Goal: Task Accomplishment & Management: Complete application form

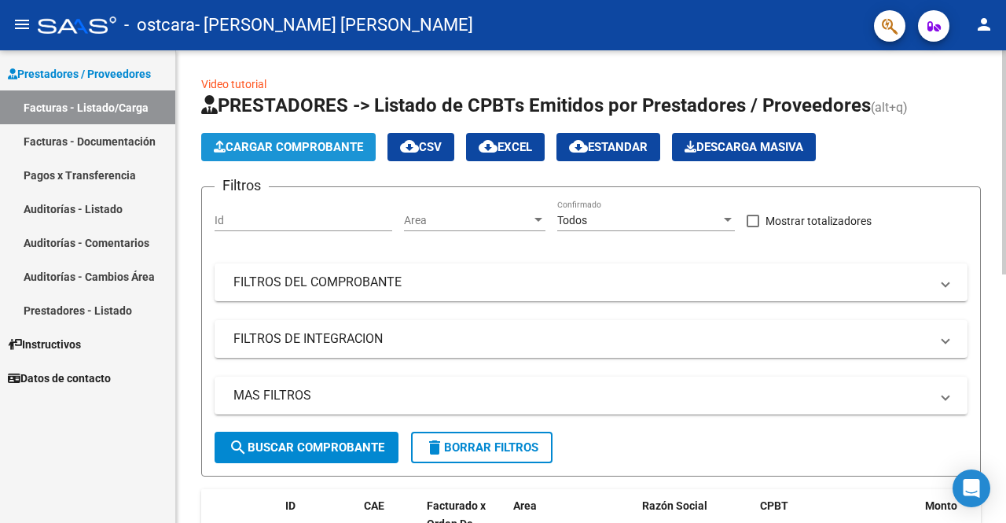
click at [329, 158] on button "Cargar Comprobante" at bounding box center [288, 147] width 175 height 28
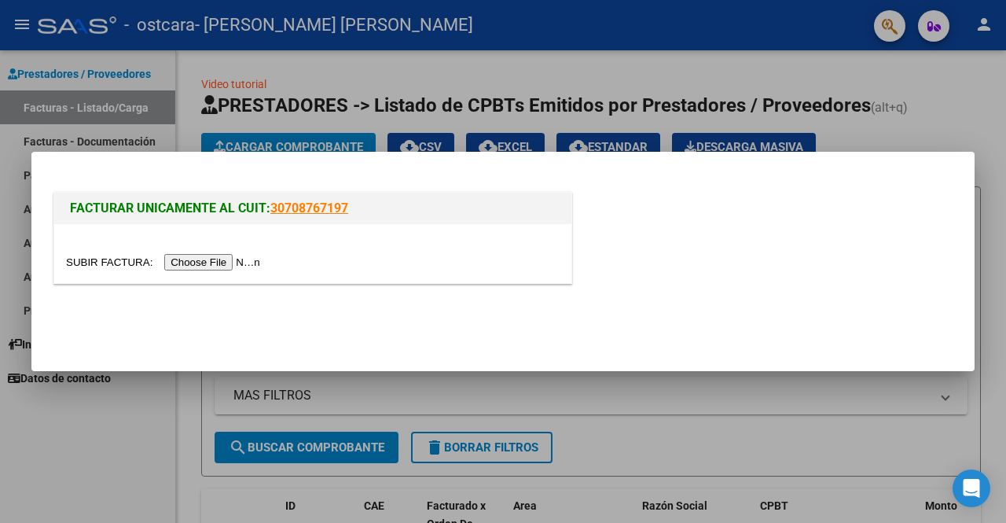
click at [202, 262] on input "file" at bounding box center [165, 262] width 199 height 17
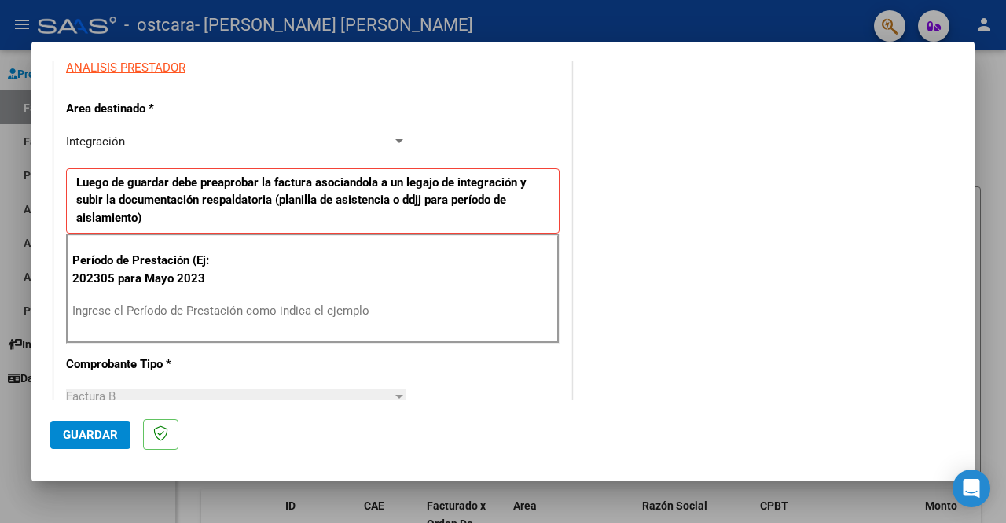
scroll to position [314, 0]
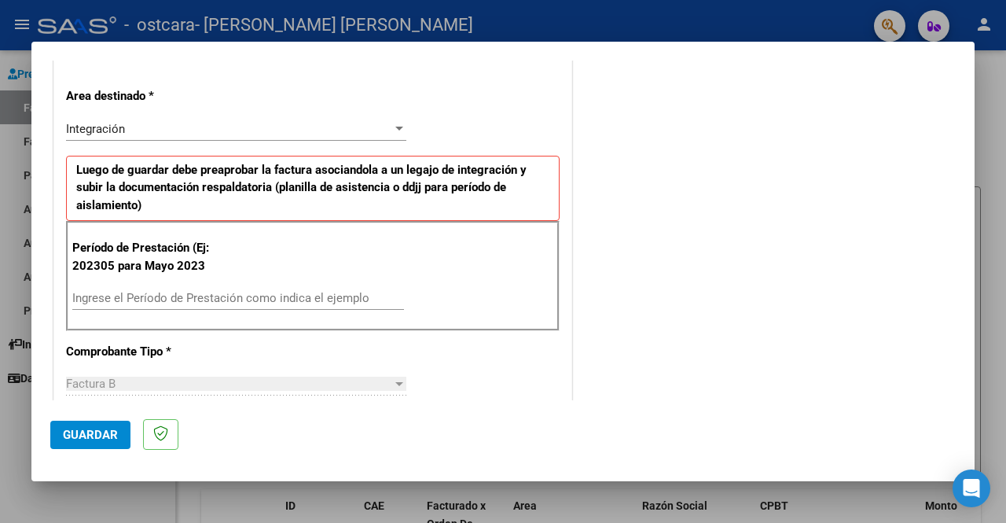
click at [244, 288] on div "Ingrese el Período de Prestación como indica el ejemplo" at bounding box center [238, 298] width 332 height 24
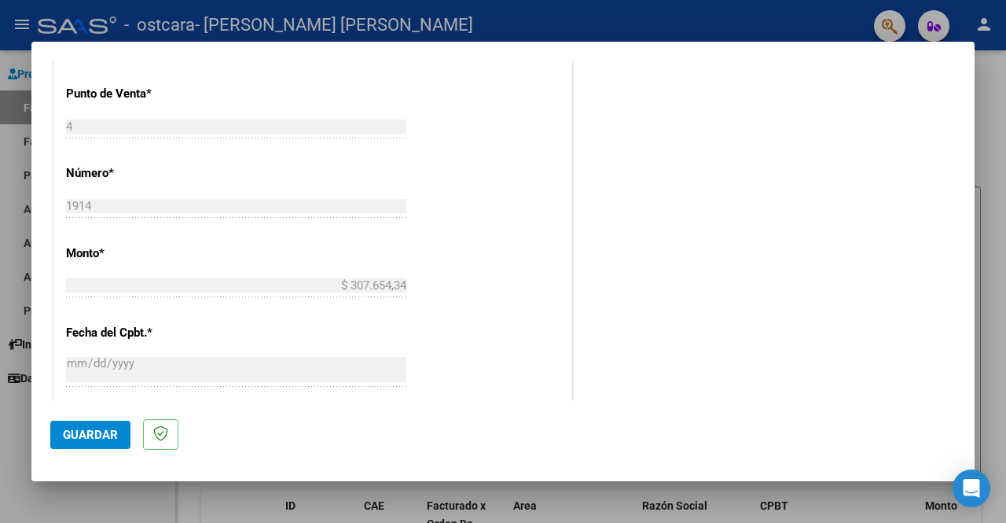
scroll to position [707, 0]
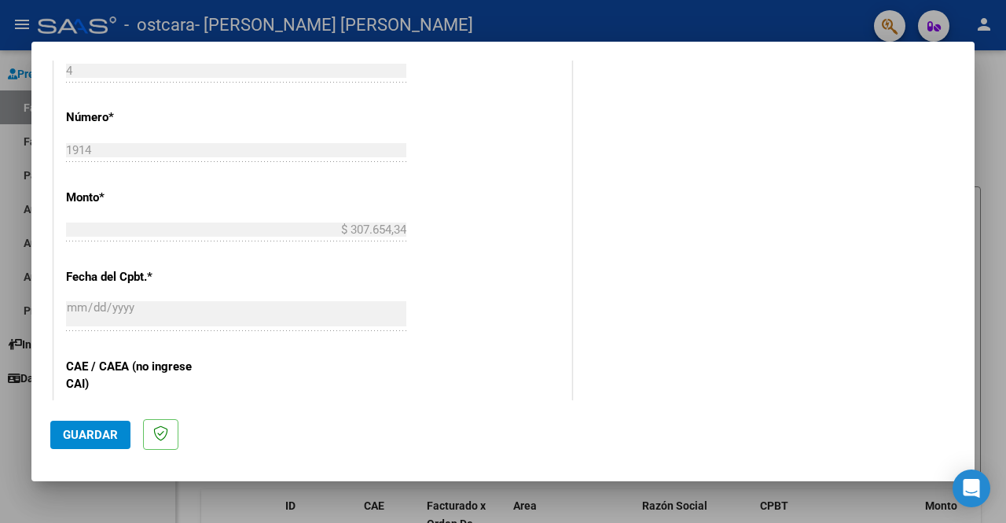
type input "202507"
click at [76, 435] on span "Guardar" at bounding box center [90, 435] width 55 height 14
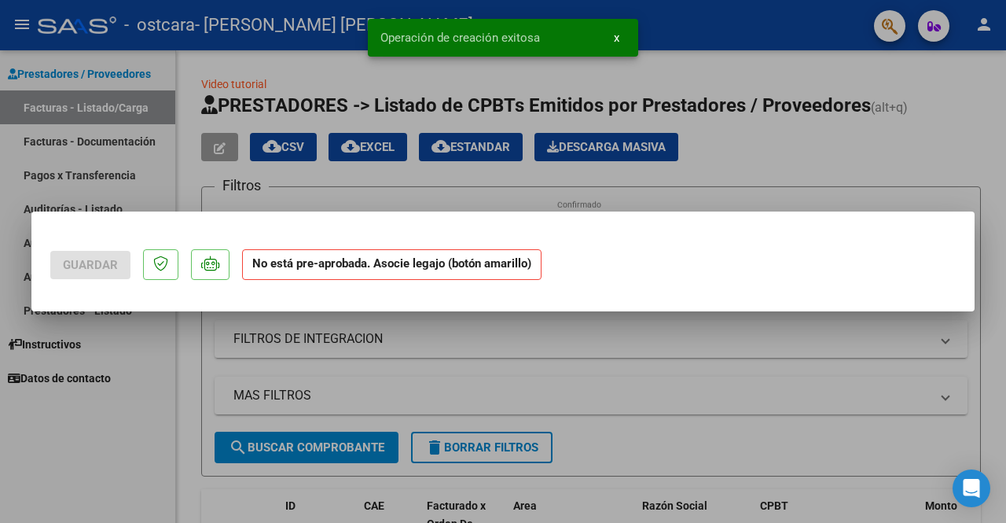
scroll to position [0, 0]
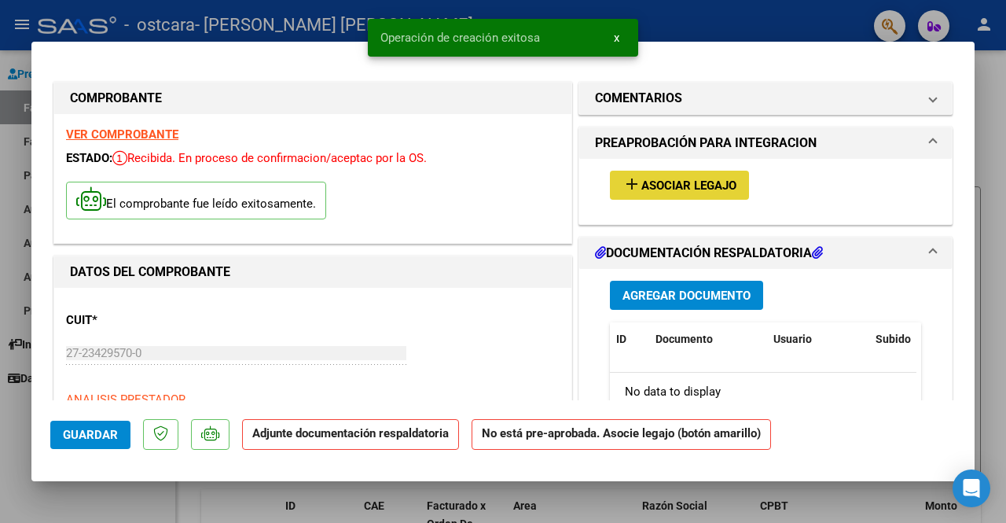
click at [665, 186] on span "Asociar Legajo" at bounding box center [688, 185] width 95 height 14
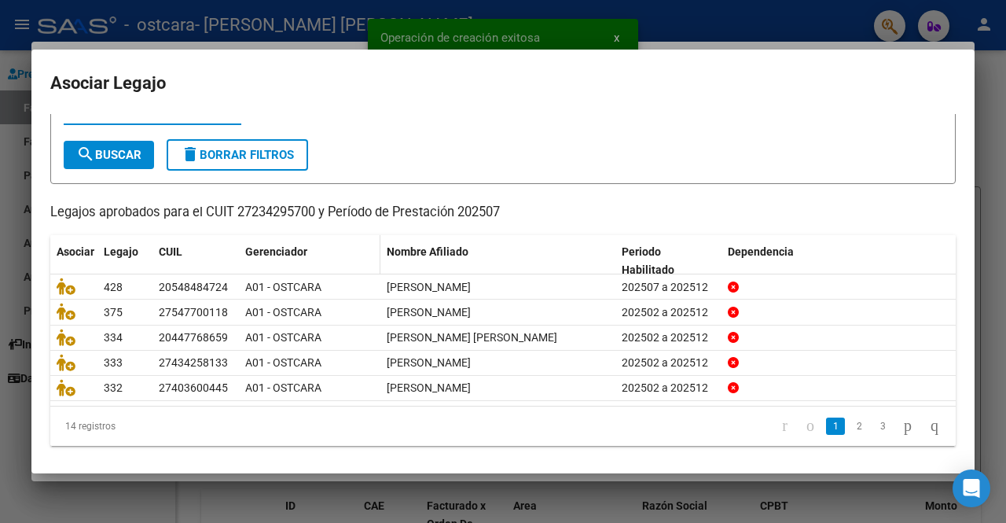
scroll to position [66, 0]
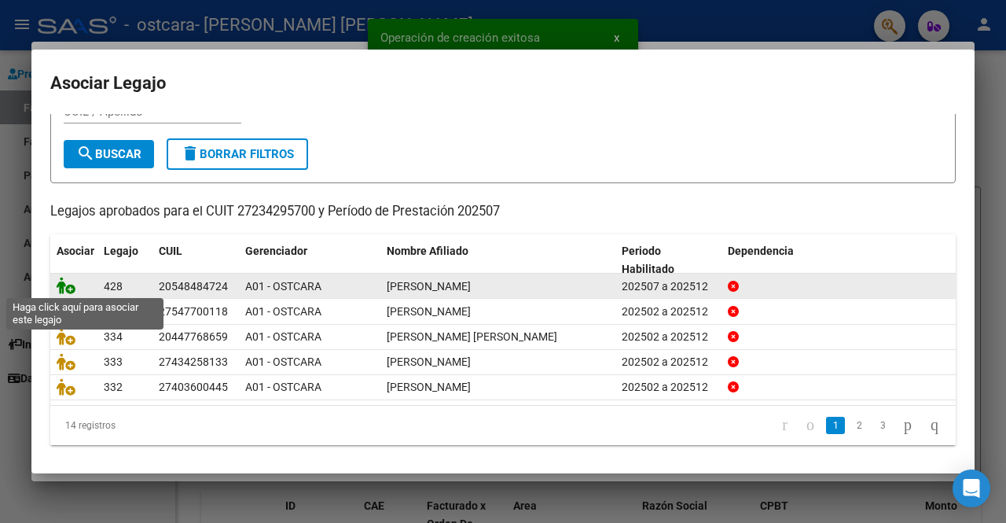
click at [63, 284] on icon at bounding box center [66, 285] width 19 height 17
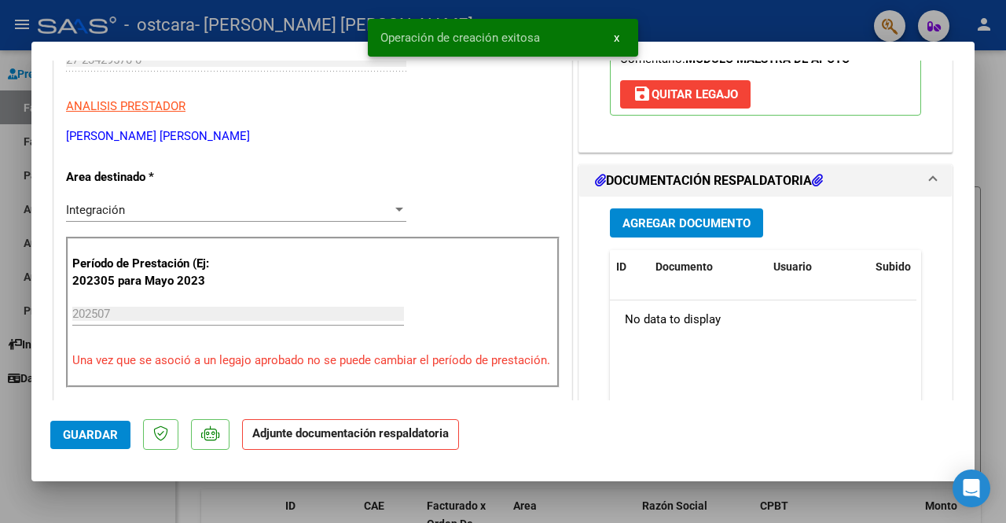
scroll to position [314, 0]
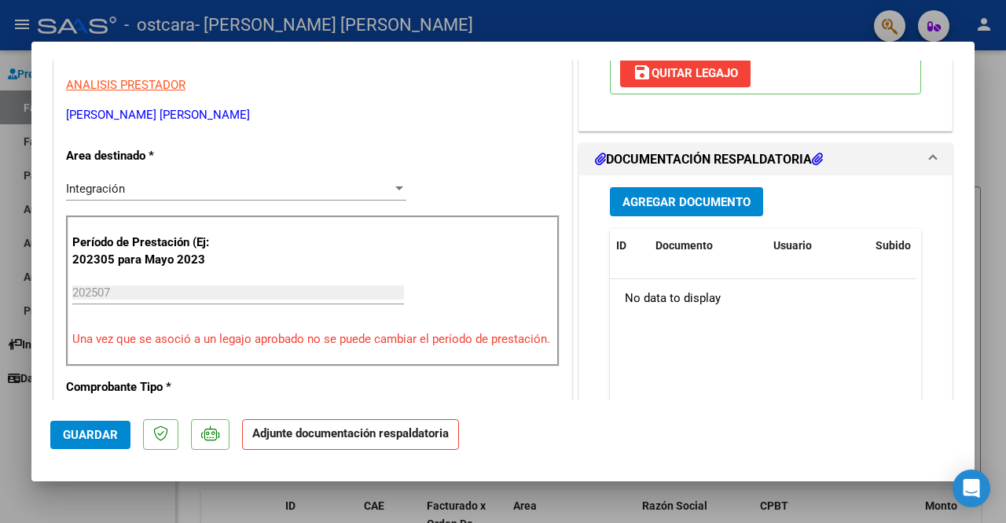
click at [698, 185] on div "Agregar Documento ID Documento Usuario Subido Acción No data to display 0 total…" at bounding box center [765, 332] width 335 height 314
click at [698, 197] on span "Agregar Documento" at bounding box center [687, 202] width 128 height 14
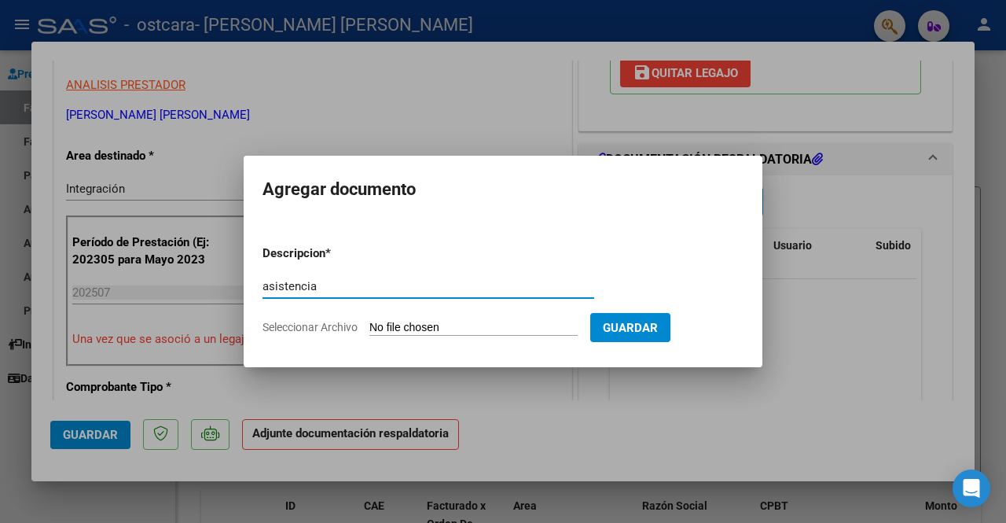
type input "asistencia"
click at [421, 330] on input "Seleccionar Archivo" at bounding box center [473, 328] width 208 height 15
type input "C:\fakepath\[PERSON_NAME] AUT MMA [DATE].pdf"
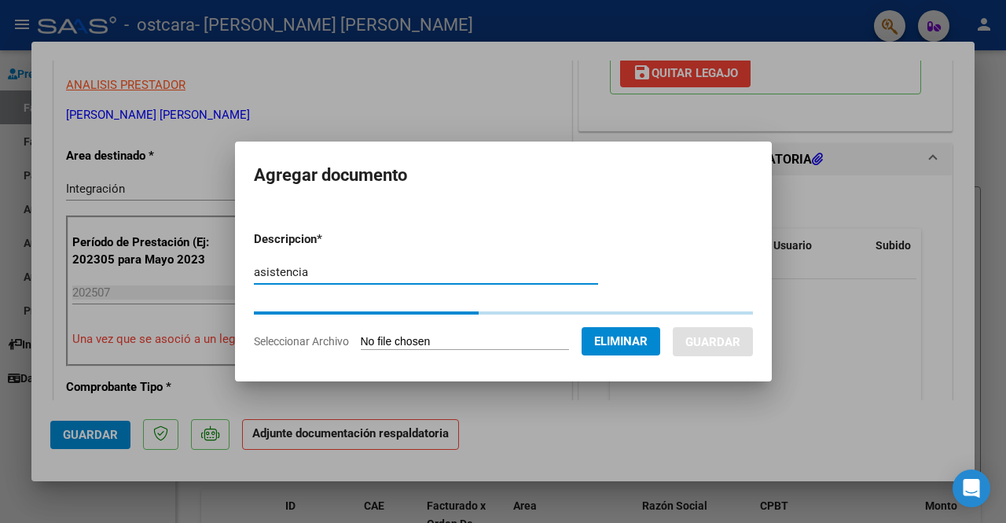
drag, startPoint x: 378, startPoint y: 274, endPoint x: 157, endPoint y: 266, distance: 221.0
click at [157, 266] on div "COMPROBANTE VER COMPROBANTE ESTADO: Recibida. En proceso de confirmacion/acepta…" at bounding box center [503, 261] width 1006 height 523
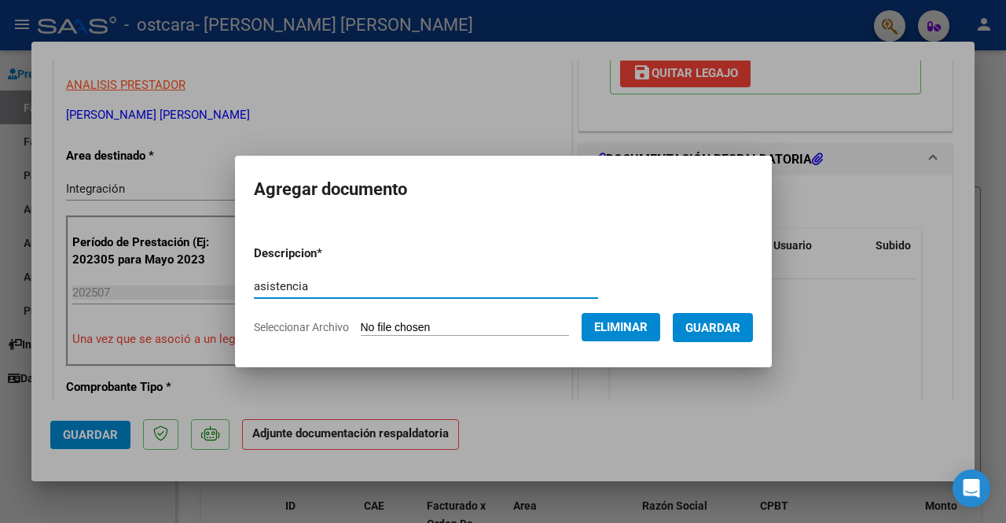
type input "u"
type input "autorizacion"
click at [719, 326] on span "Guardar" at bounding box center [712, 328] width 55 height 14
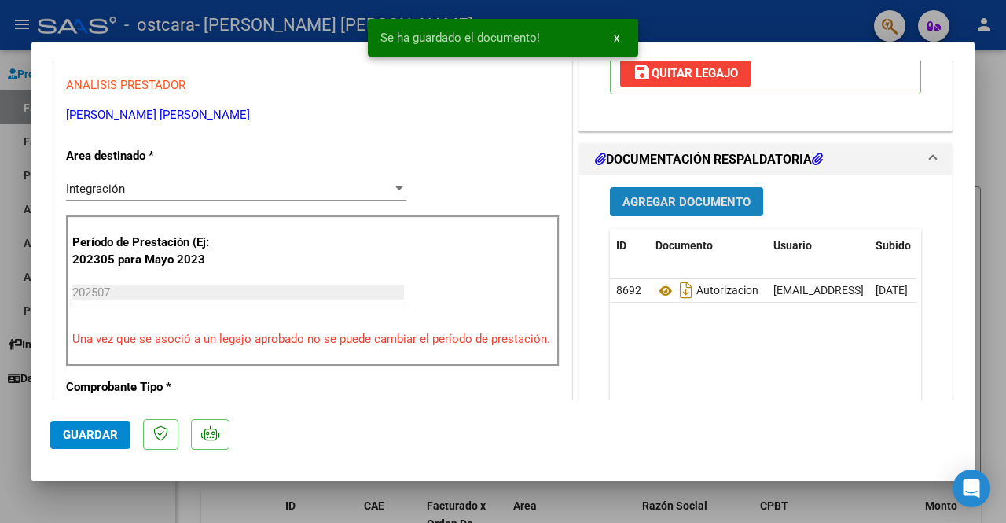
click at [690, 189] on button "Agregar Documento" at bounding box center [686, 201] width 153 height 29
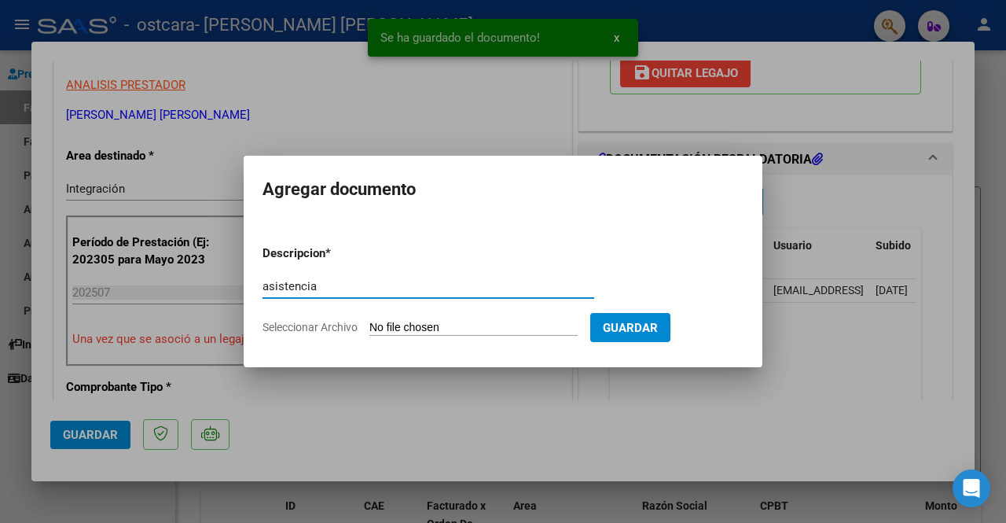
type input "asistencia"
click at [419, 314] on form "Descripcion * asistencia Escriba aquí una descripcion Seleccionar Archivo Guard…" at bounding box center [503, 290] width 481 height 115
click at [417, 322] on input "Seleccionar Archivo" at bounding box center [473, 328] width 208 height 15
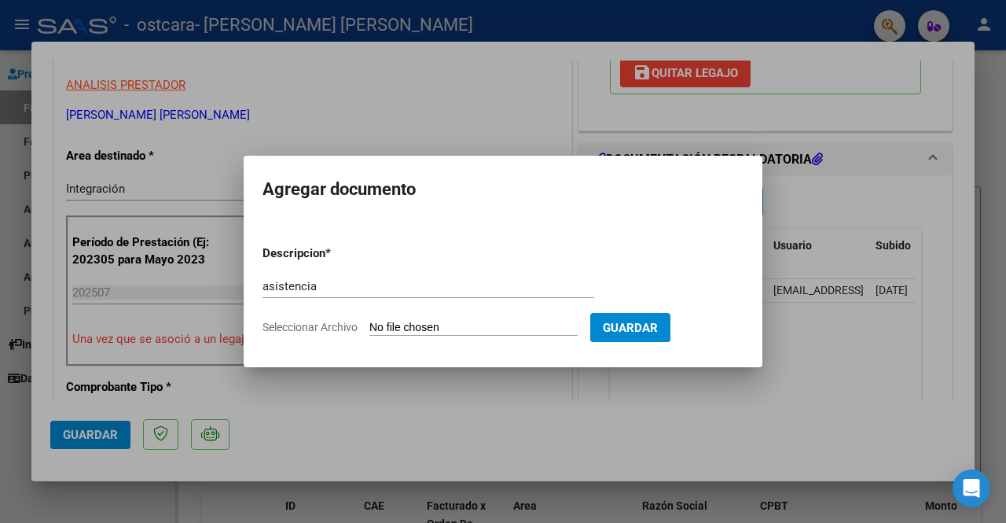
type input "C:\fakepath\asistencia [PERSON_NAME] [DATE].pdf"
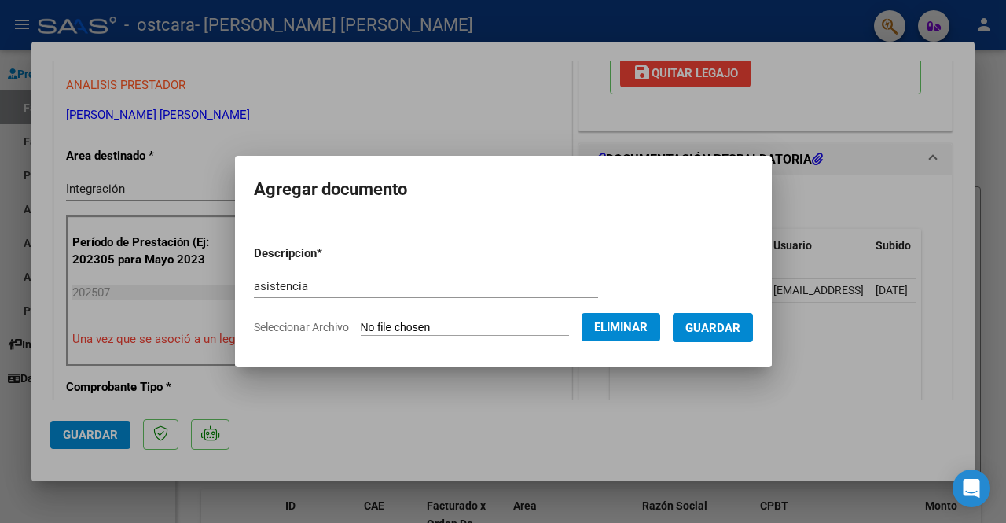
click at [715, 326] on span "Guardar" at bounding box center [712, 328] width 55 height 14
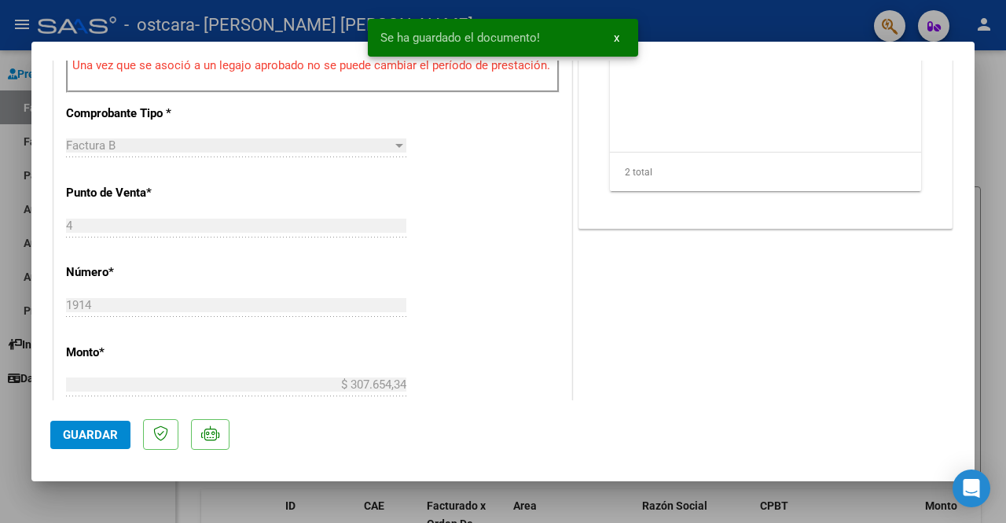
scroll to position [629, 0]
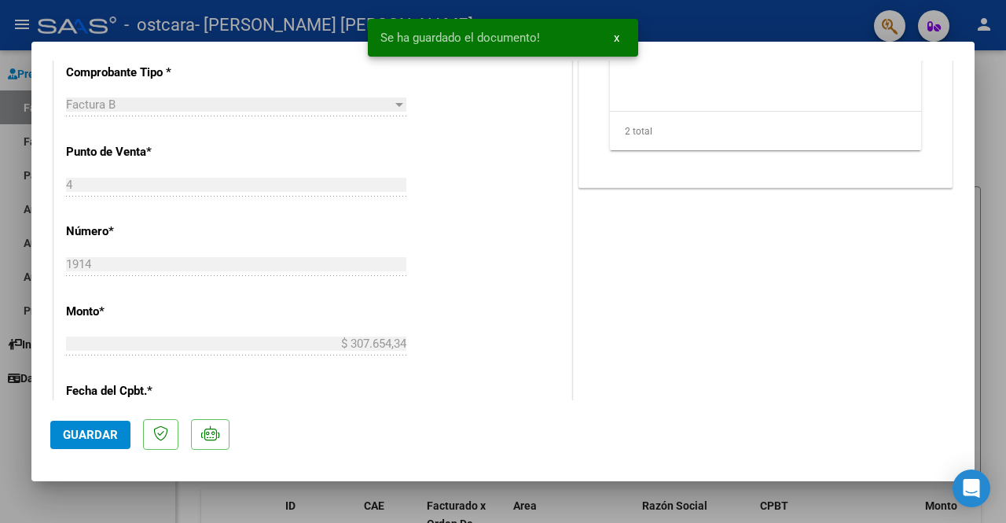
click at [74, 441] on button "Guardar" at bounding box center [90, 435] width 80 height 28
